Goal: Task Accomplishment & Management: Manage account settings

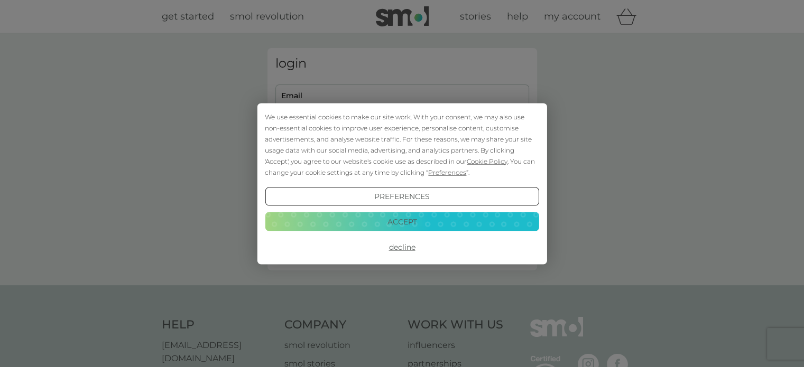
click at [401, 245] on button "Decline" at bounding box center [402, 247] width 274 height 19
click at [398, 246] on button "Decline" at bounding box center [402, 247] width 274 height 19
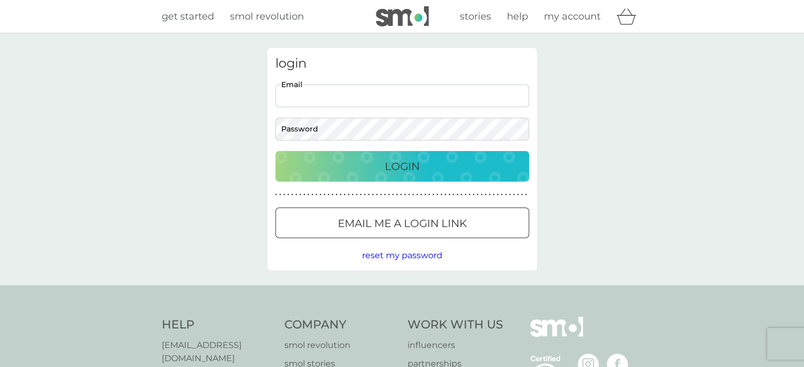
click at [384, 94] on input "Email" at bounding box center [402, 96] width 254 height 23
type input "[EMAIL_ADDRESS][DOMAIN_NAME]"
click at [360, 163] on div "Login" at bounding box center [402, 166] width 233 height 17
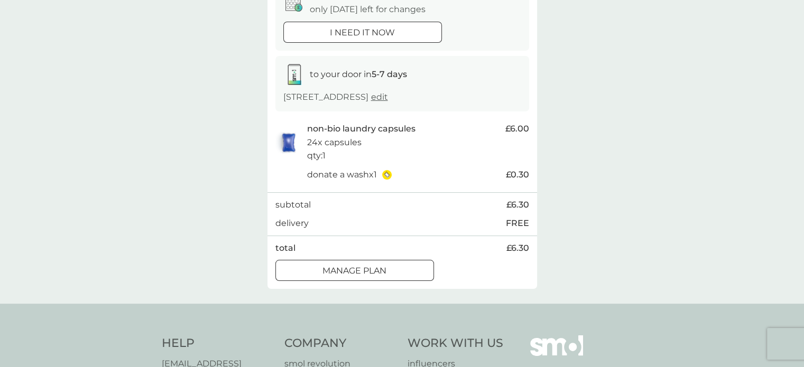
scroll to position [126, 0]
click at [318, 271] on div "Manage plan" at bounding box center [354, 270] width 157 height 14
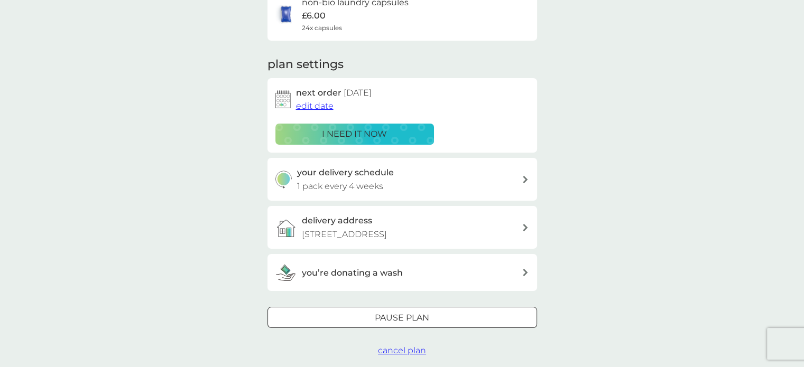
scroll to position [108, 0]
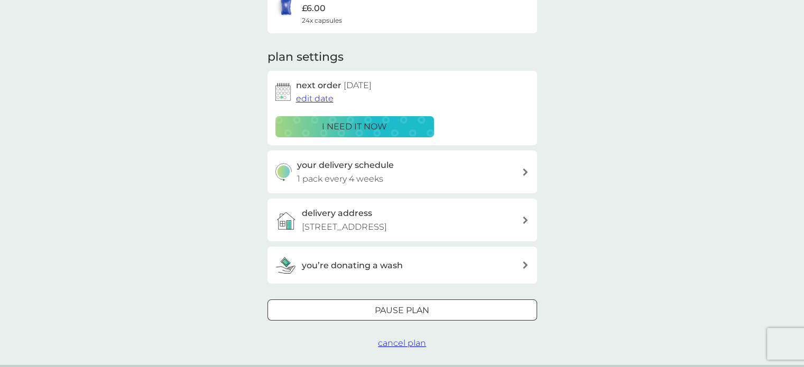
click at [387, 310] on div at bounding box center [402, 310] width 38 height 11
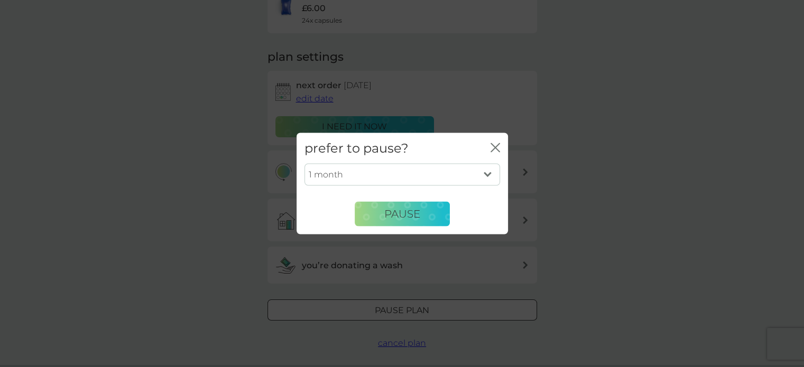
click at [486, 174] on select "1 month 2 months 3 months 4 months 5 months 6 months" at bounding box center [402, 175] width 196 height 22
select select "3"
click at [304, 164] on select "1 month 2 months 3 months 4 months 5 months 6 months" at bounding box center [402, 175] width 196 height 22
click at [399, 208] on span "Pause" at bounding box center [402, 214] width 36 height 13
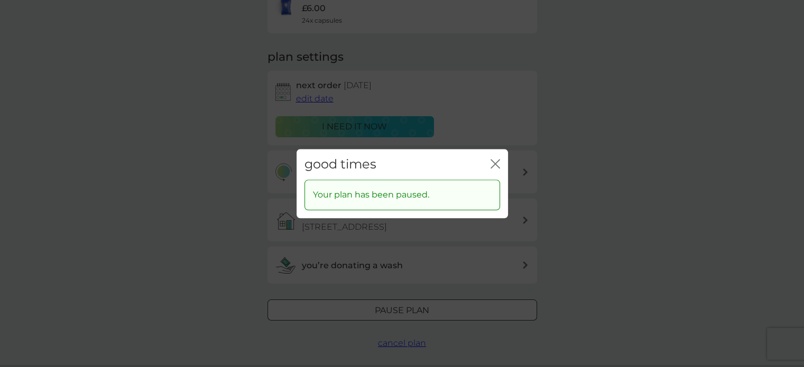
click at [492, 162] on icon "close" at bounding box center [493, 164] width 4 height 8
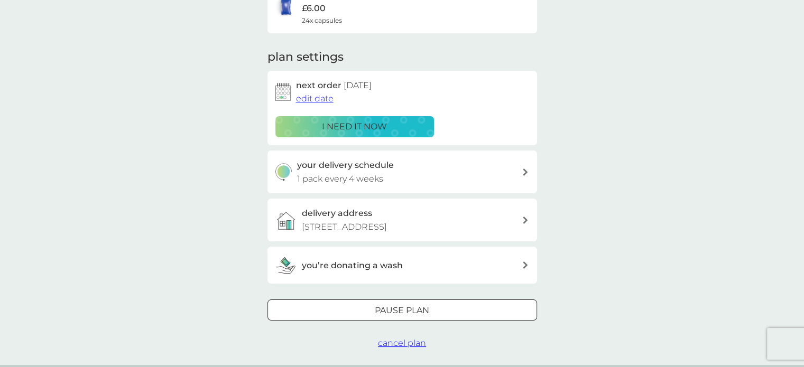
scroll to position [0, 0]
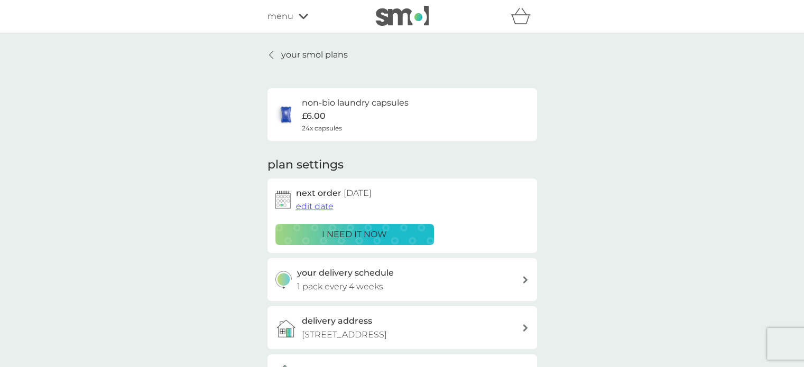
click at [309, 60] on p "your smol plans" at bounding box center [314, 55] width 67 height 14
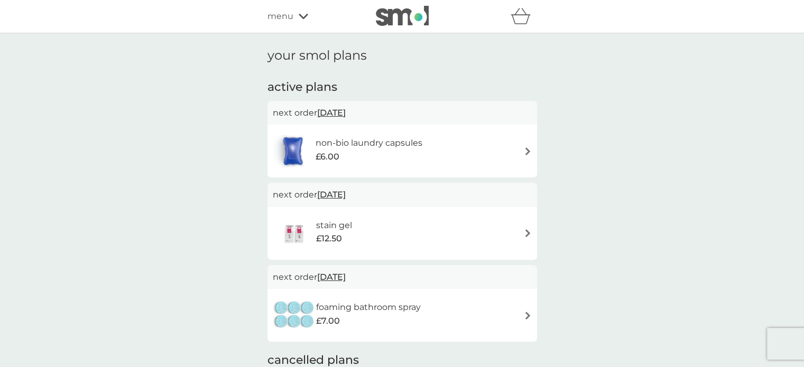
click at [286, 19] on span "menu" at bounding box center [280, 17] width 26 height 14
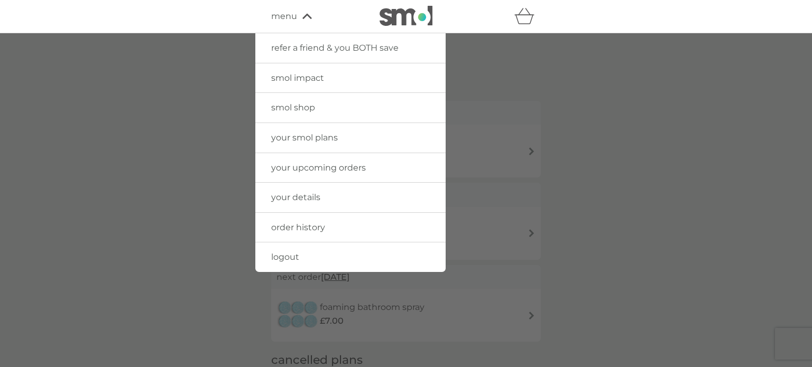
click at [296, 257] on span "logout" at bounding box center [285, 257] width 28 height 10
